Goal: Transaction & Acquisition: Purchase product/service

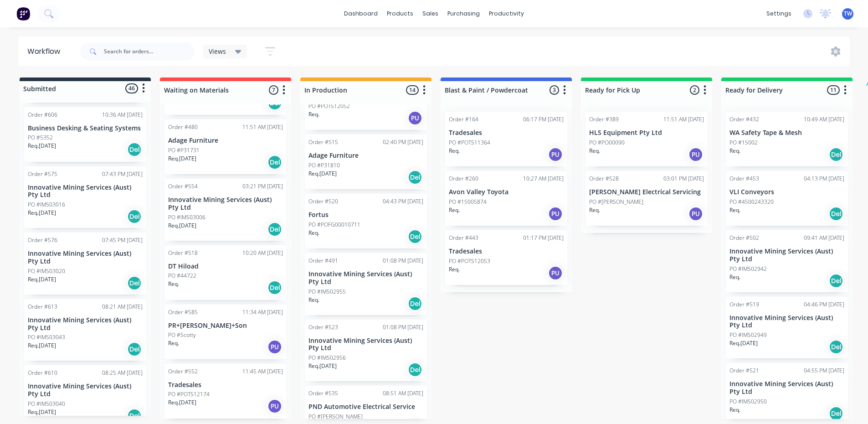
scroll to position [2188, 0]
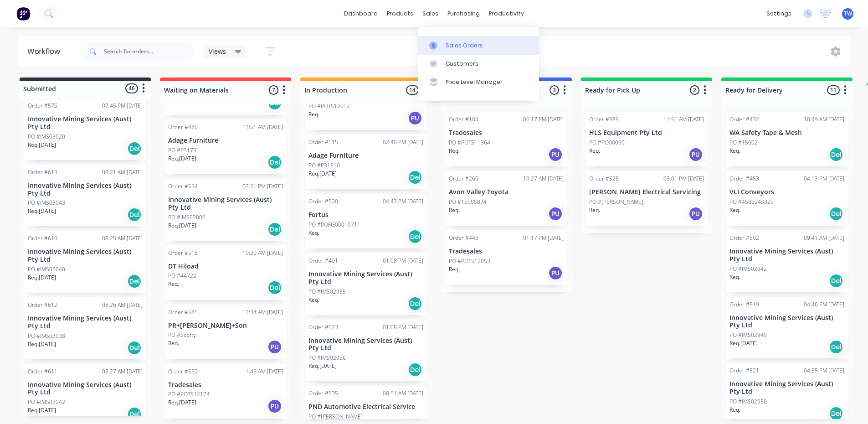
click at [453, 43] on div "Sales Orders" at bounding box center [464, 45] width 37 height 8
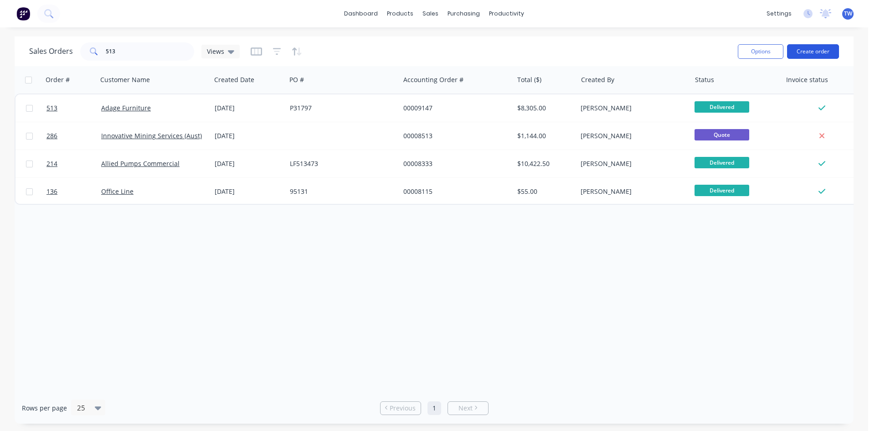
click at [812, 52] on button "Create order" at bounding box center [813, 51] width 52 height 15
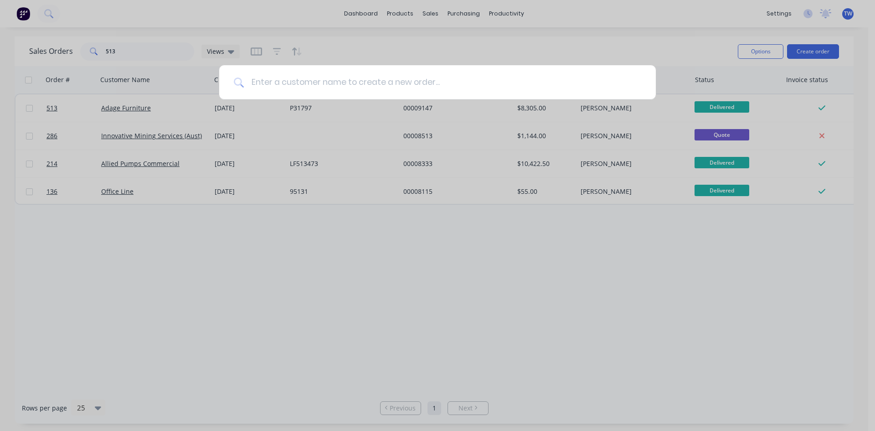
click at [381, 70] on input at bounding box center [442, 82] width 397 height 34
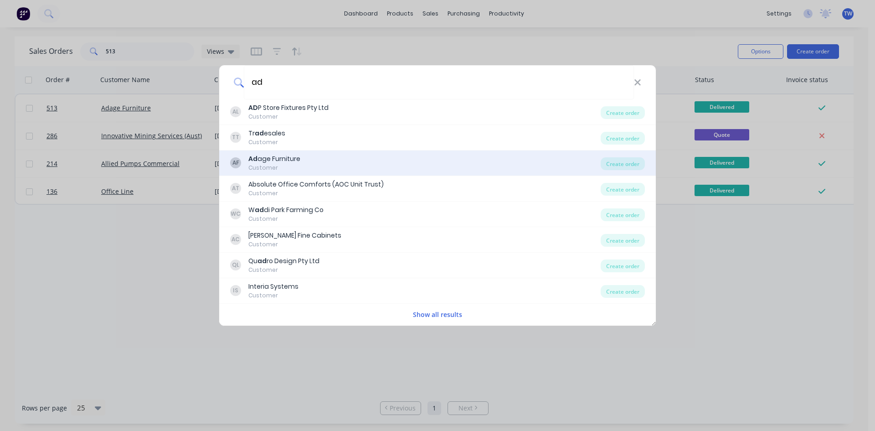
type input "ad"
click at [329, 160] on div "AF Ad age Furniture Customer" at bounding box center [415, 163] width 371 height 18
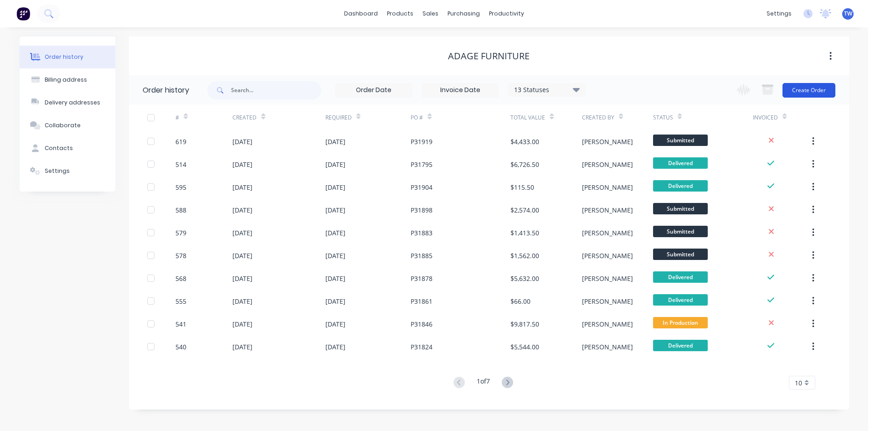
click at [819, 93] on button "Create Order" at bounding box center [809, 90] width 53 height 15
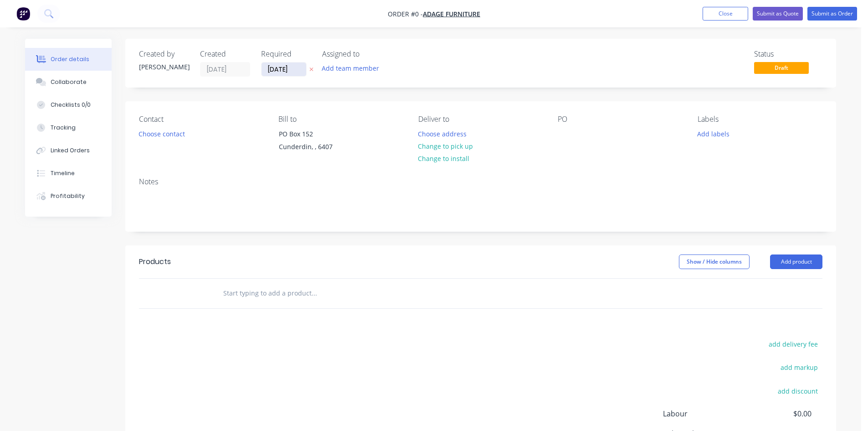
click at [295, 73] on input "26/09/25" at bounding box center [284, 69] width 45 height 14
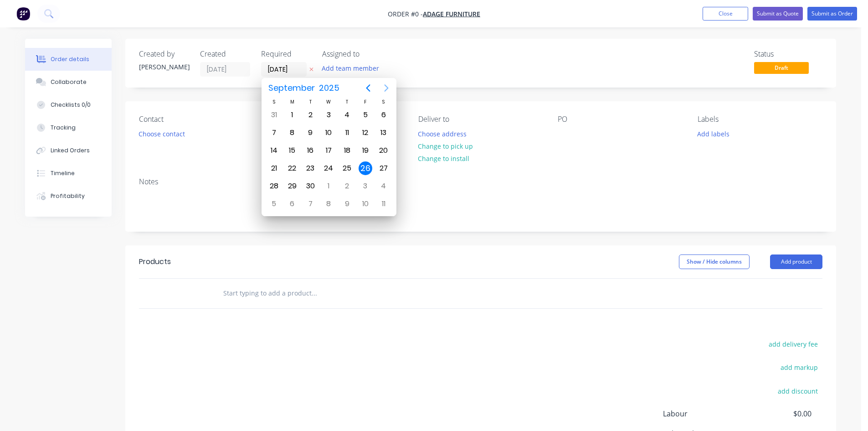
click at [382, 86] on icon "Next page" at bounding box center [386, 87] width 11 height 11
click at [361, 167] on div "24" at bounding box center [366, 168] width 14 height 14
type input "24/10/25"
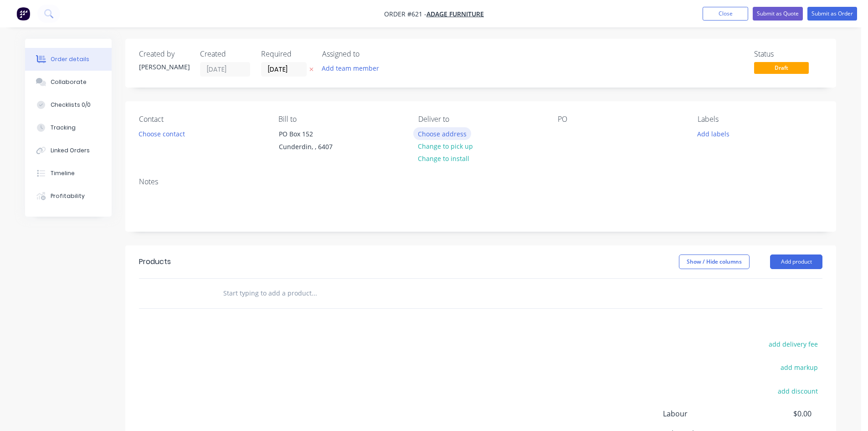
click at [432, 136] on button "Choose address" at bounding box center [442, 133] width 58 height 12
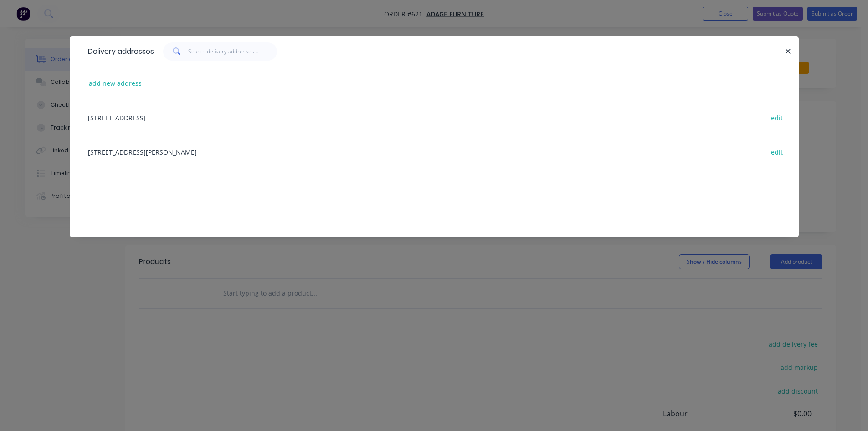
click at [186, 154] on div "16 Meares Wy, Canningvale, Western Australia, Australia, 6155 edit" at bounding box center [434, 151] width 702 height 34
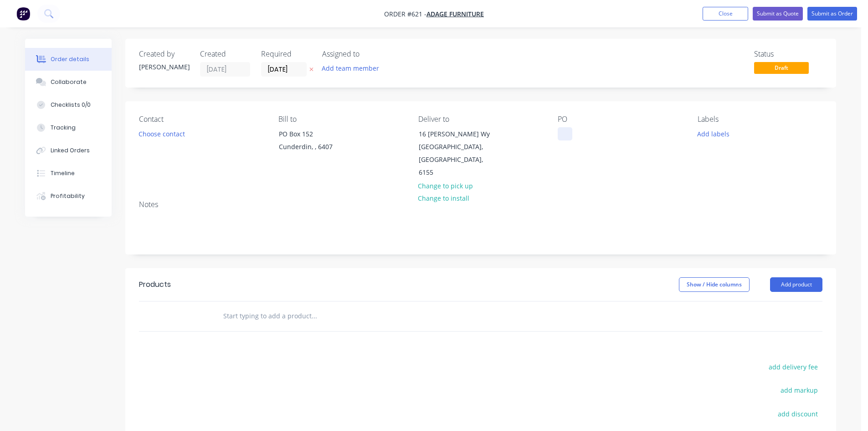
click at [558, 134] on div at bounding box center [565, 133] width 15 height 13
click at [809, 277] on button "Add product" at bounding box center [796, 284] width 52 height 15
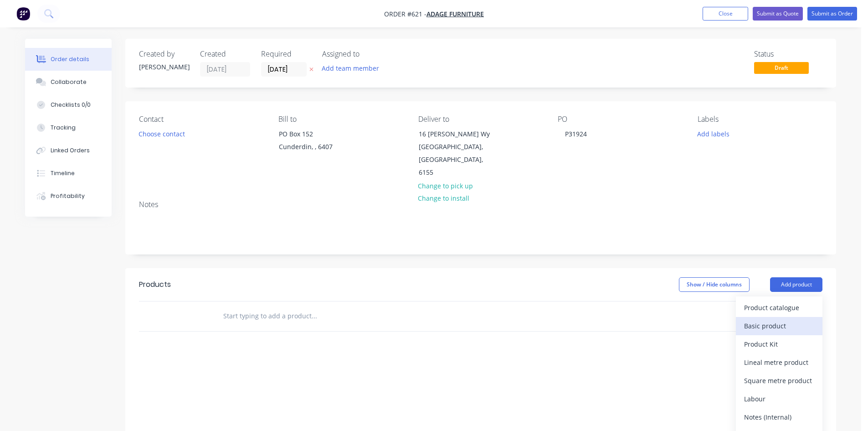
click at [785, 319] on div "Basic product" at bounding box center [779, 325] width 70 height 13
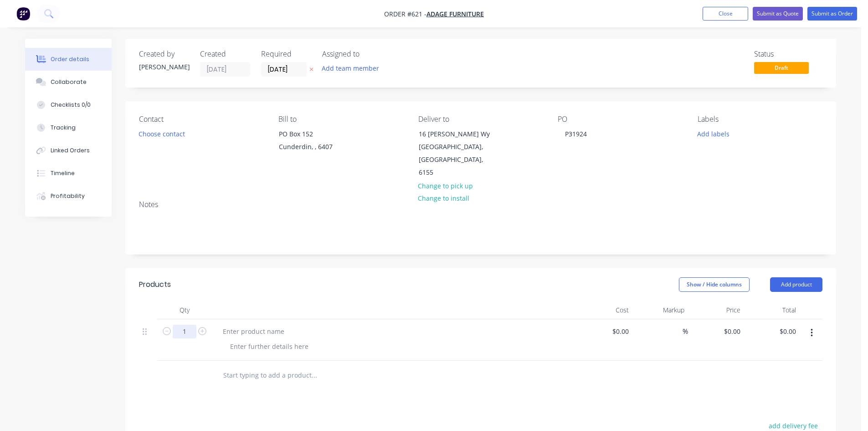
click at [183, 325] on input "1" at bounding box center [185, 332] width 24 height 14
type input "14"
click at [276, 325] on div at bounding box center [254, 331] width 76 height 13
paste div
click at [735, 325] on input "0" at bounding box center [733, 331] width 21 height 13
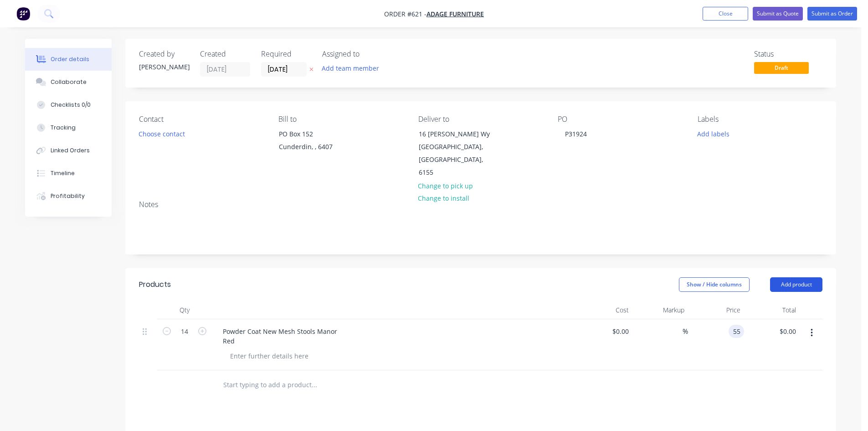
type input "$55.00"
type input "$770.00"
click at [805, 277] on button "Add product" at bounding box center [796, 284] width 52 height 15
click at [781, 319] on div "Basic product" at bounding box center [779, 325] width 70 height 13
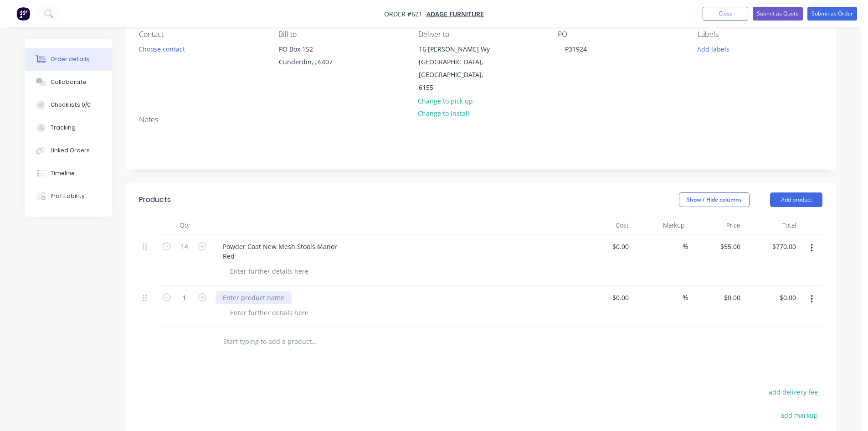
scroll to position [91, 0]
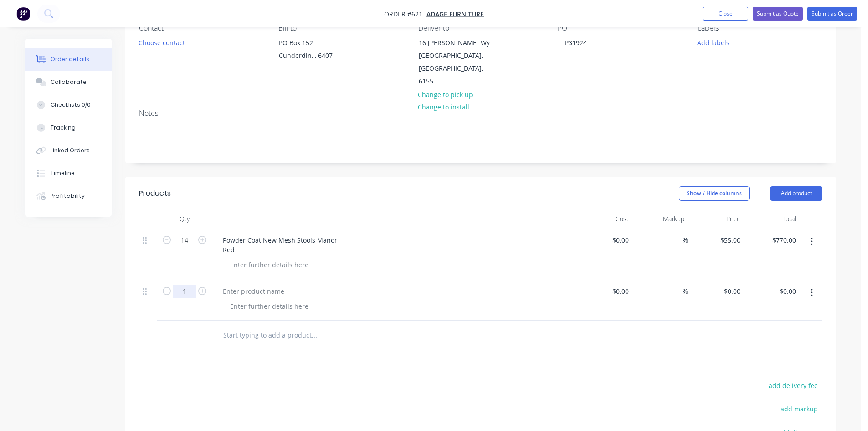
click at [188, 284] on input "1" at bounding box center [185, 291] width 24 height 14
type input "14"
click at [274, 284] on div at bounding box center [254, 290] width 76 height 13
click at [241, 284] on div at bounding box center [254, 290] width 76 height 13
paste div
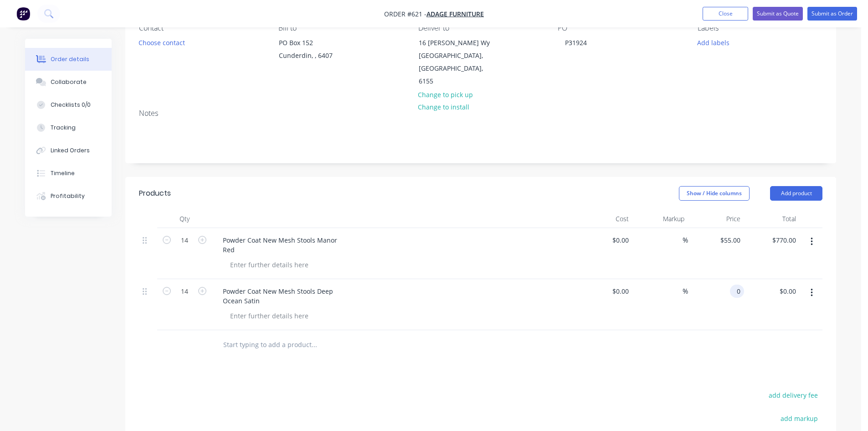
click at [733, 284] on div "0 0" at bounding box center [737, 290] width 14 height 13
type input "$55.00"
type input "$770.00"
click at [823, 12] on button "Submit as Order" at bounding box center [833, 14] width 50 height 14
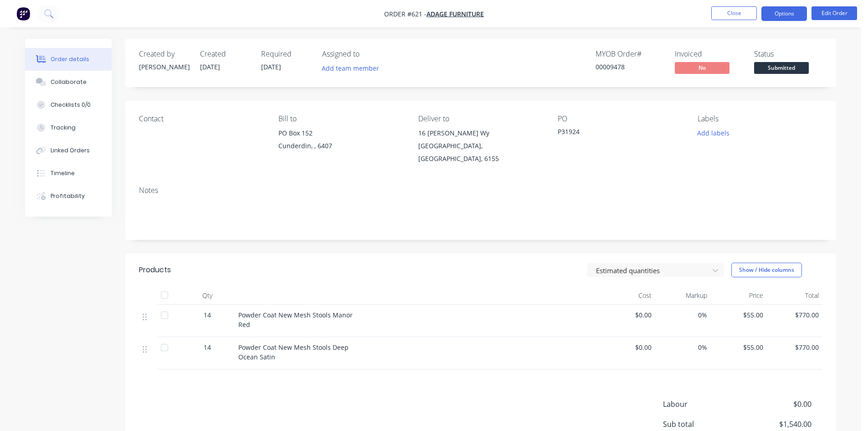
click at [788, 16] on button "Options" at bounding box center [785, 13] width 46 height 15
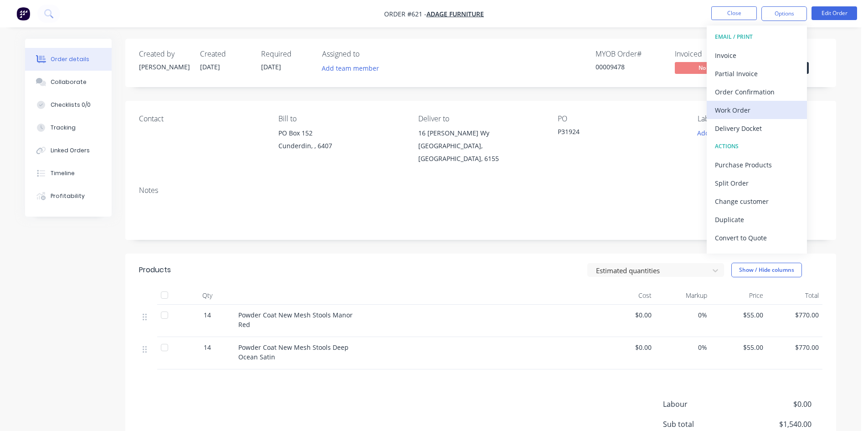
click at [747, 109] on div "Work Order" at bounding box center [757, 109] width 84 height 13
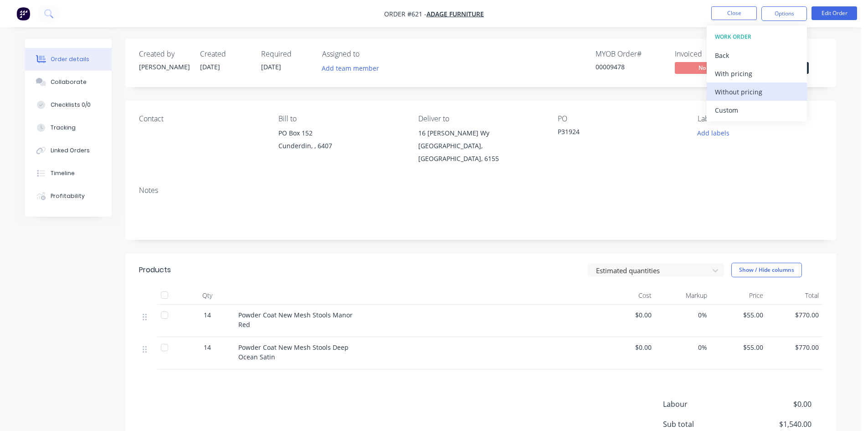
click at [743, 93] on div "Without pricing" at bounding box center [757, 91] width 84 height 13
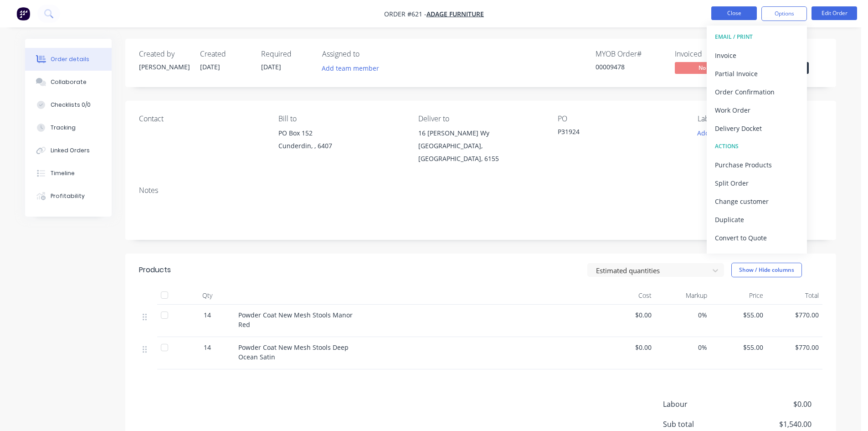
click at [730, 12] on button "Close" at bounding box center [734, 13] width 46 height 14
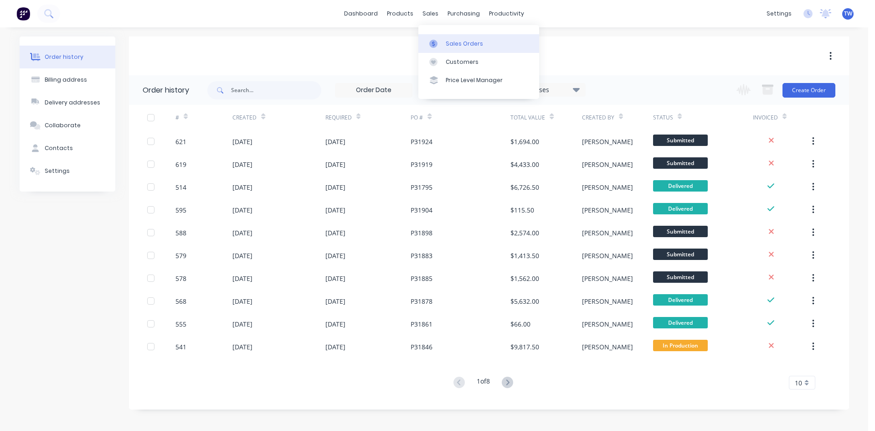
click at [452, 42] on div "Sales Orders" at bounding box center [464, 44] width 37 height 8
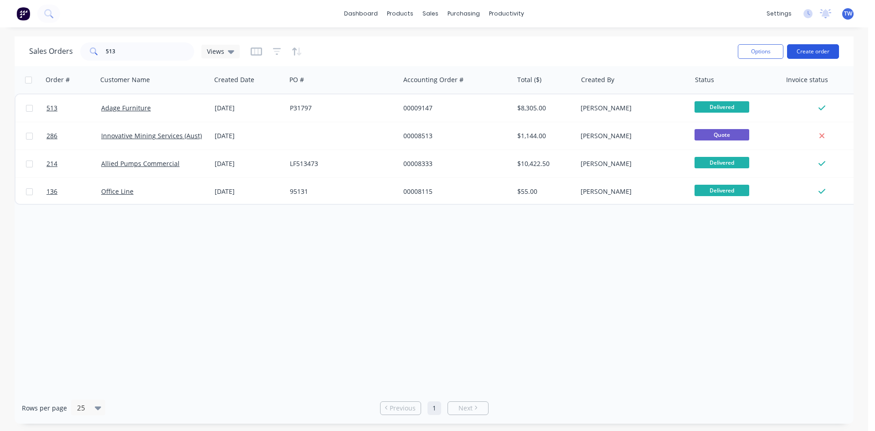
click at [812, 51] on button "Create order" at bounding box center [813, 51] width 52 height 15
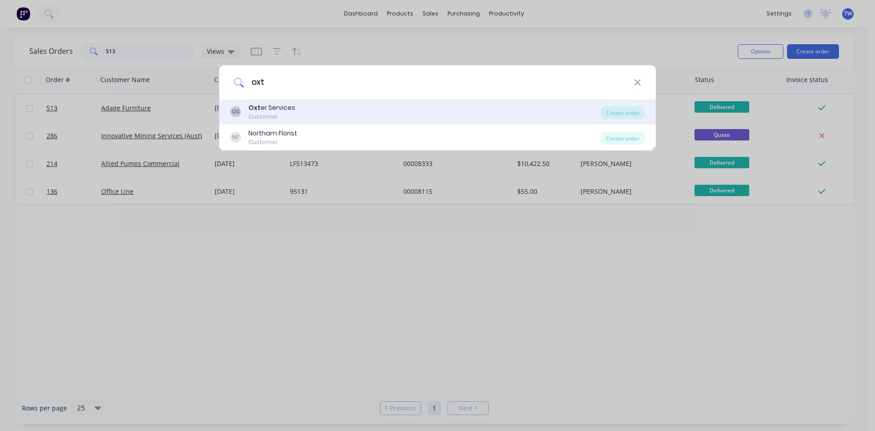
type input "oxt"
click at [279, 110] on div "Oxt er Services" at bounding box center [271, 108] width 47 height 10
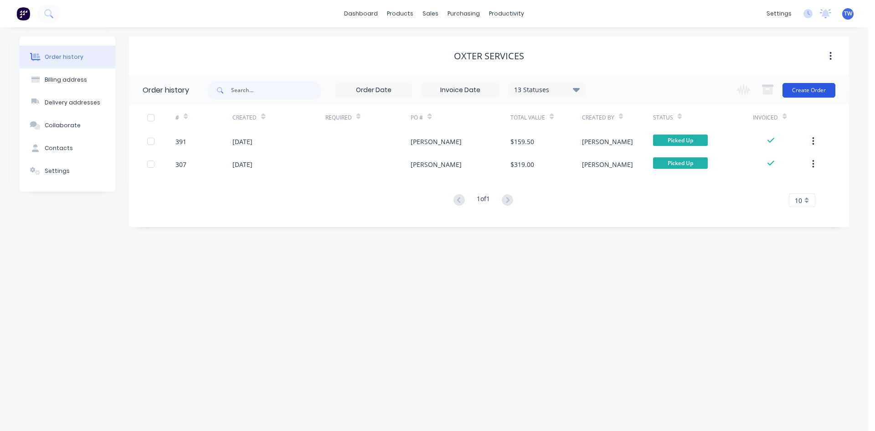
click at [813, 88] on button "Create Order" at bounding box center [809, 90] width 53 height 15
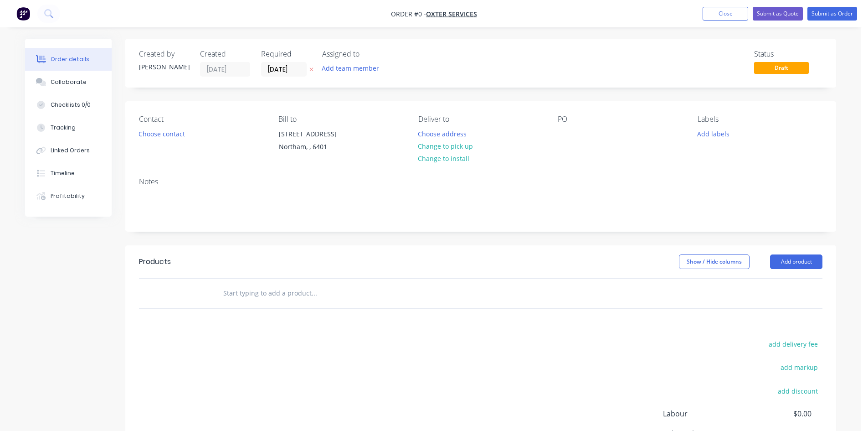
click at [313, 70] on icon "button" at bounding box center [311, 69] width 4 height 5
click at [440, 149] on button "Change to pick up" at bounding box center [445, 146] width 65 height 12
click at [566, 133] on div at bounding box center [565, 133] width 15 height 13
click at [787, 260] on button "Add product" at bounding box center [796, 261] width 52 height 15
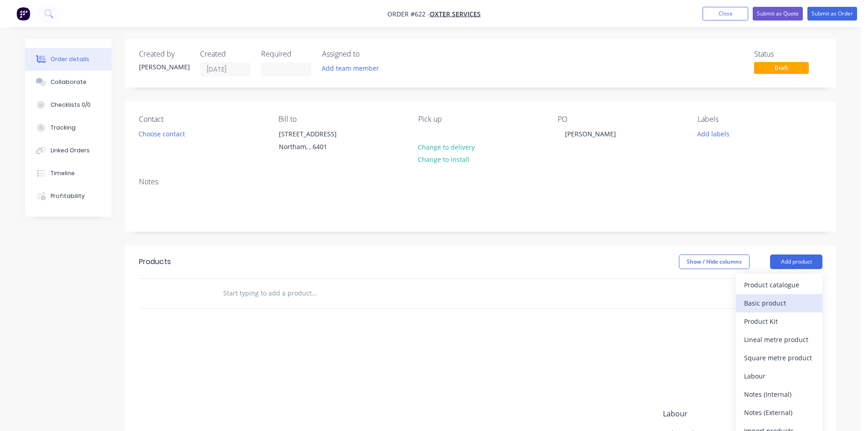
click at [778, 297] on div "Basic product" at bounding box center [779, 302] width 70 height 13
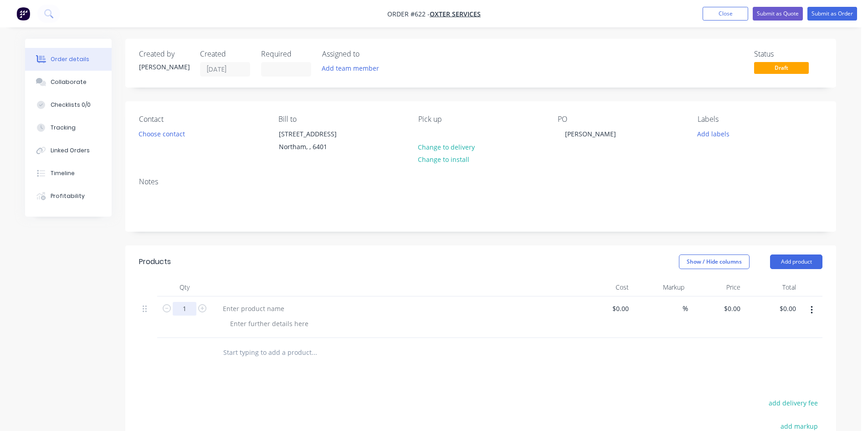
click at [188, 314] on input "1" at bounding box center [185, 309] width 24 height 14
type input "2"
click at [234, 310] on div at bounding box center [254, 308] width 76 height 13
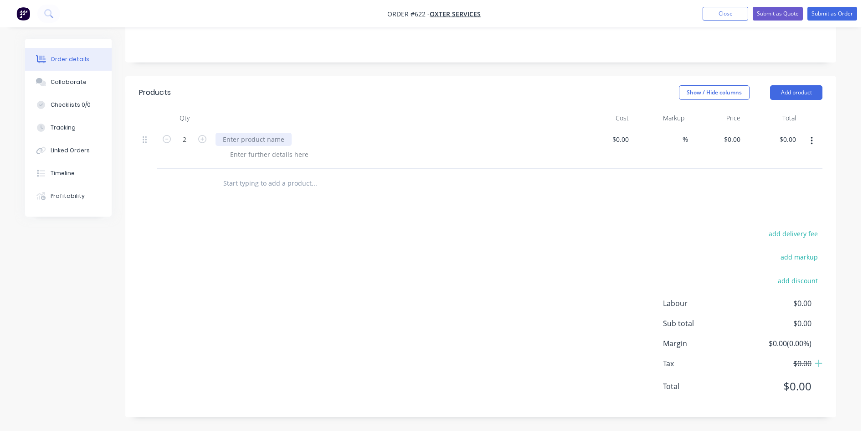
click at [247, 135] on div at bounding box center [254, 139] width 76 height 13
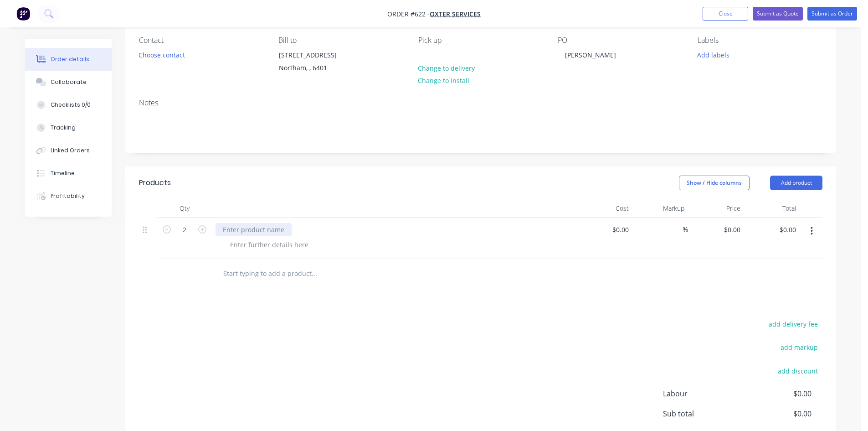
scroll to position [0, 0]
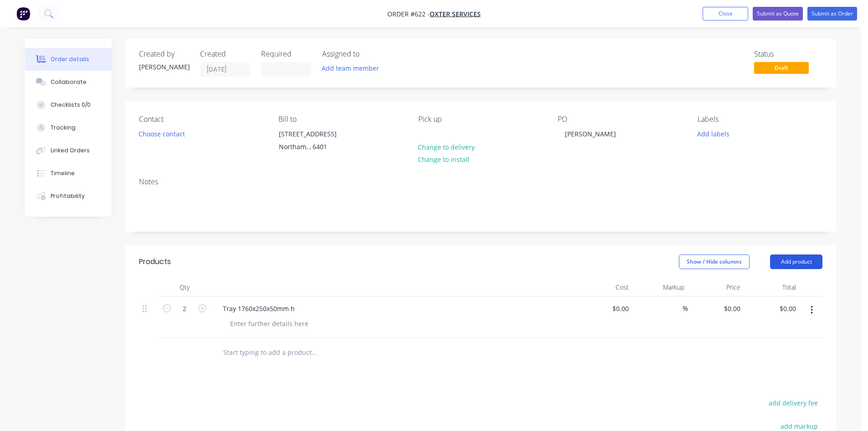
click at [793, 262] on button "Add product" at bounding box center [796, 261] width 52 height 15
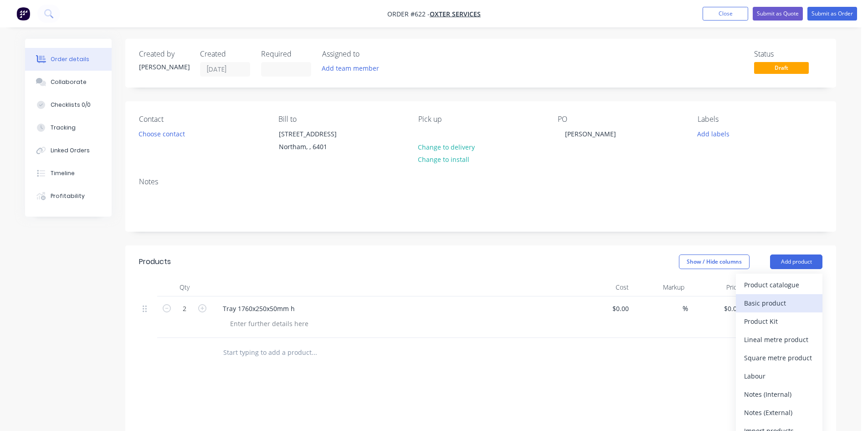
click at [768, 303] on div "Basic product" at bounding box center [779, 302] width 70 height 13
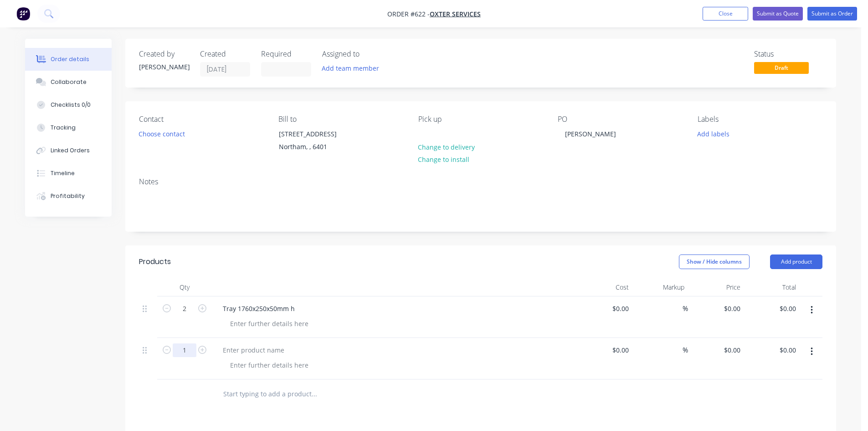
click at [188, 352] on input "1" at bounding box center [185, 350] width 24 height 14
type input "2"
click at [261, 354] on div at bounding box center [254, 349] width 76 height 13
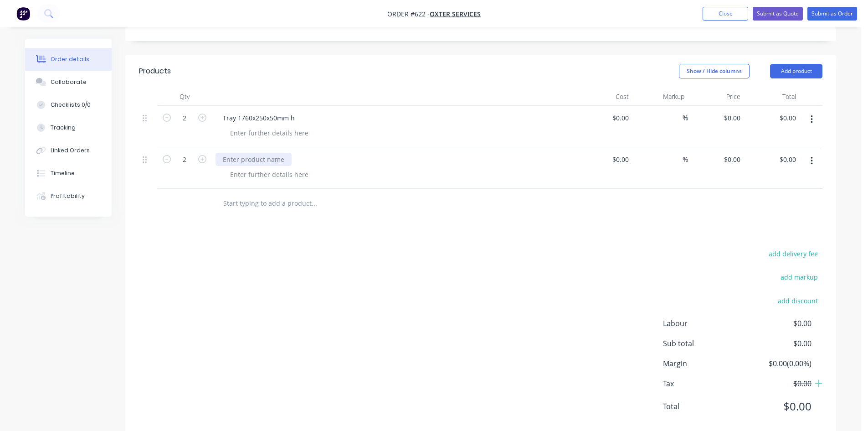
scroll to position [211, 0]
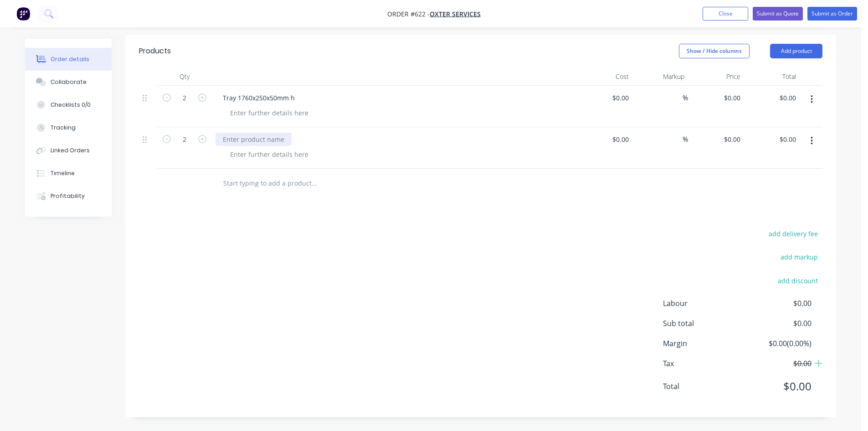
click at [273, 135] on div at bounding box center [254, 139] width 76 height 13
click at [236, 96] on div "Tray 1760x250x50mm h" at bounding box center [259, 97] width 87 height 13
click at [236, 97] on div "Tray 1760x250x50mm h" at bounding box center [259, 97] width 87 height 13
click at [836, 12] on button "Submit as Order" at bounding box center [833, 14] width 50 height 14
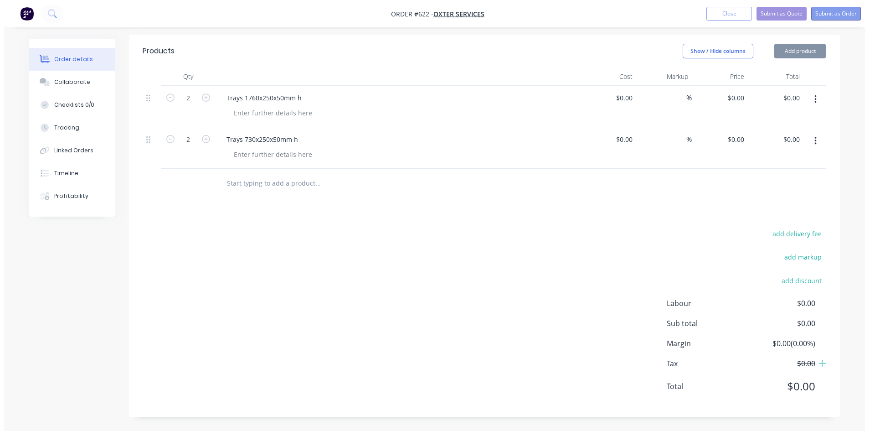
scroll to position [0, 0]
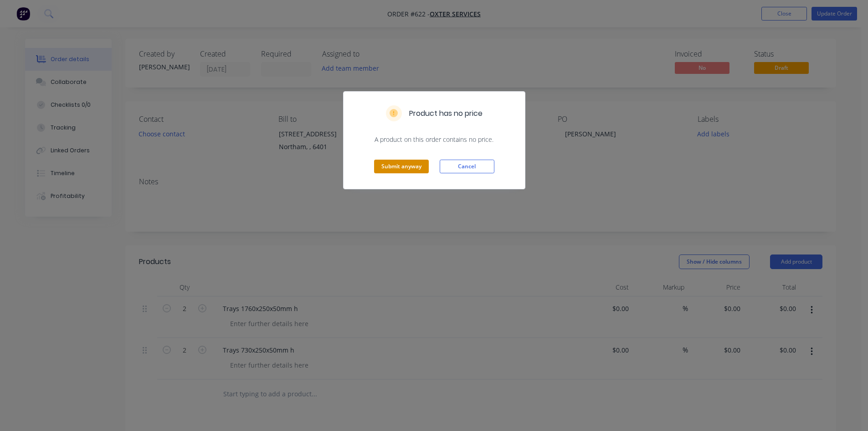
click at [409, 164] on button "Submit anyway" at bounding box center [401, 167] width 55 height 14
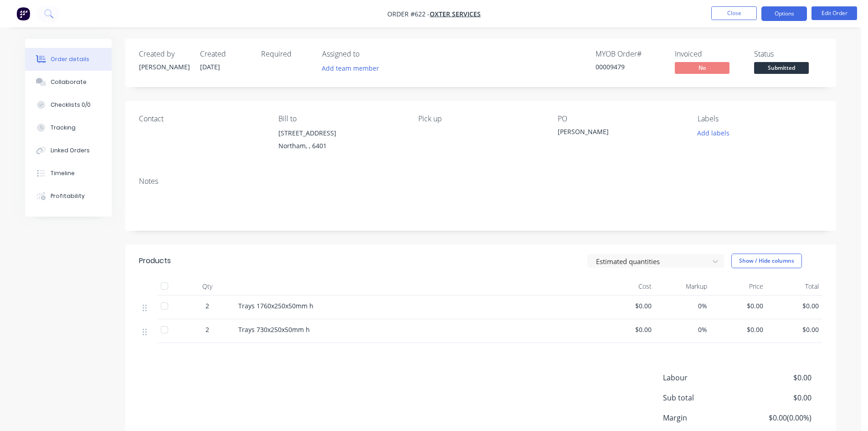
click at [775, 14] on button "Options" at bounding box center [785, 13] width 46 height 15
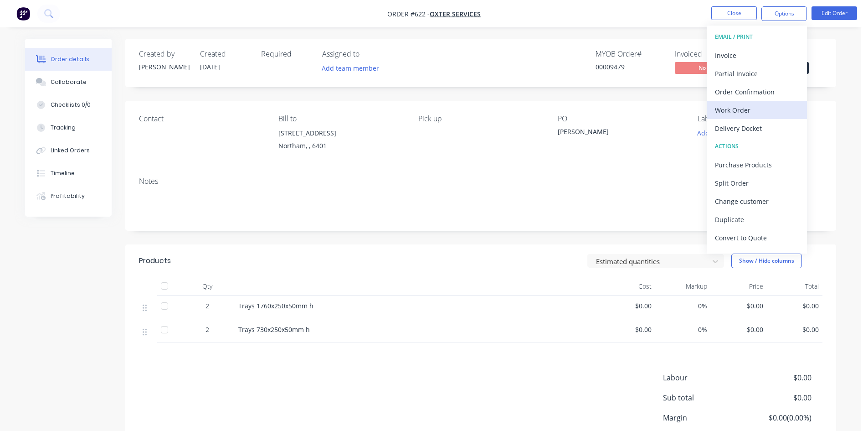
click at [734, 110] on div "Work Order" at bounding box center [757, 109] width 84 height 13
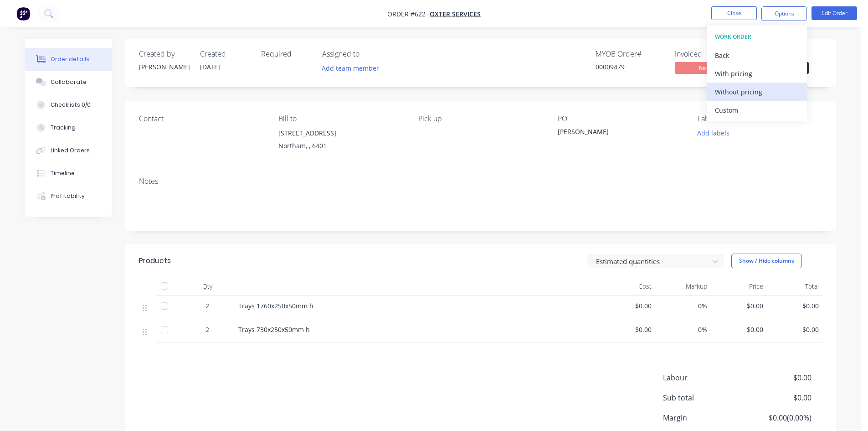
click at [733, 96] on div "Without pricing" at bounding box center [757, 91] width 84 height 13
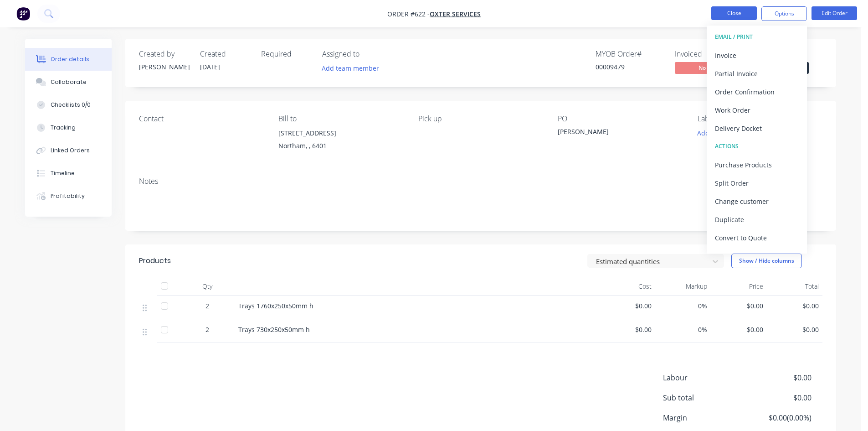
click at [739, 15] on button "Close" at bounding box center [734, 13] width 46 height 14
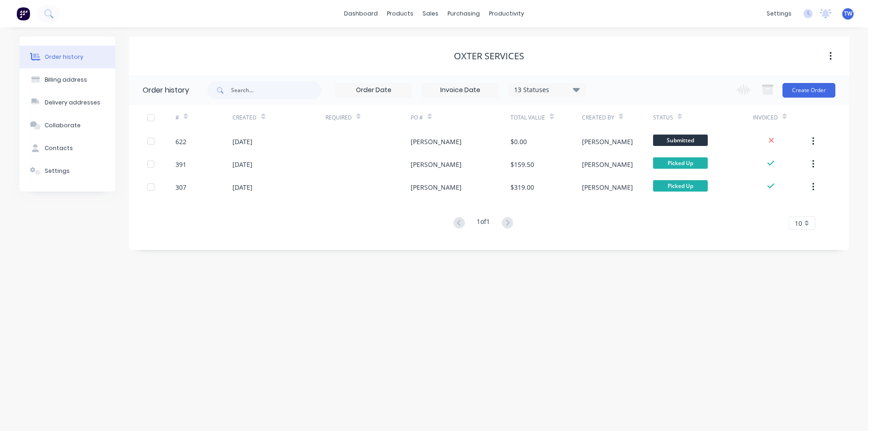
click at [844, 14] on span "TW" at bounding box center [848, 14] width 8 height 8
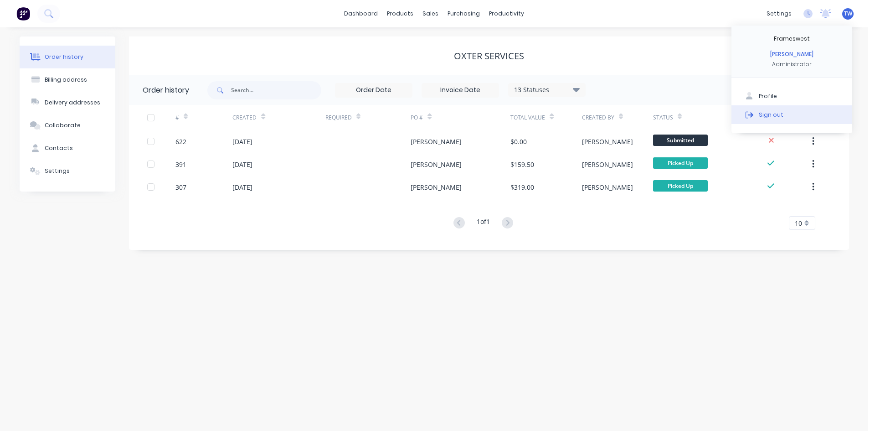
click at [768, 115] on div "Sign out" at bounding box center [771, 114] width 25 height 8
